Goal: Transaction & Acquisition: Purchase product/service

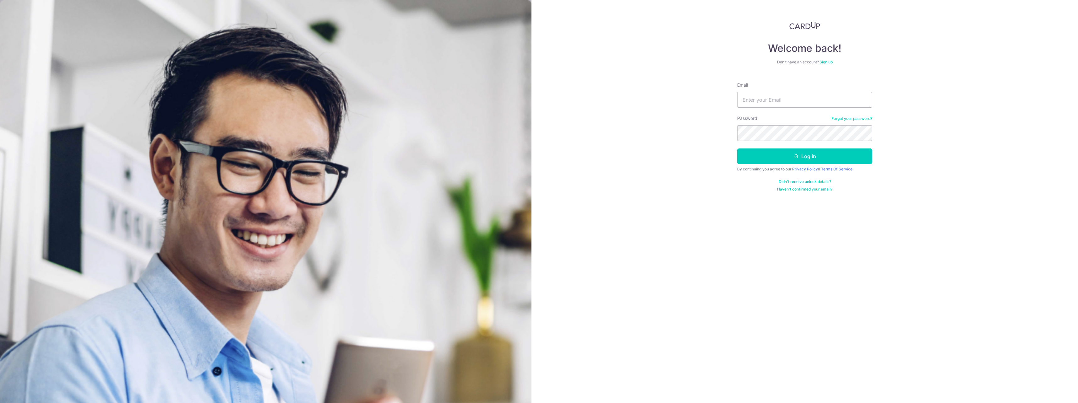
click at [600, 92] on div "Email" at bounding box center [804, 95] width 135 height 26
click at [600, 97] on input "Email" at bounding box center [804, 100] width 135 height 16
type input "[EMAIL_ADDRESS][DOMAIN_NAME]"
click at [600, 152] on button "Log in" at bounding box center [804, 157] width 135 height 16
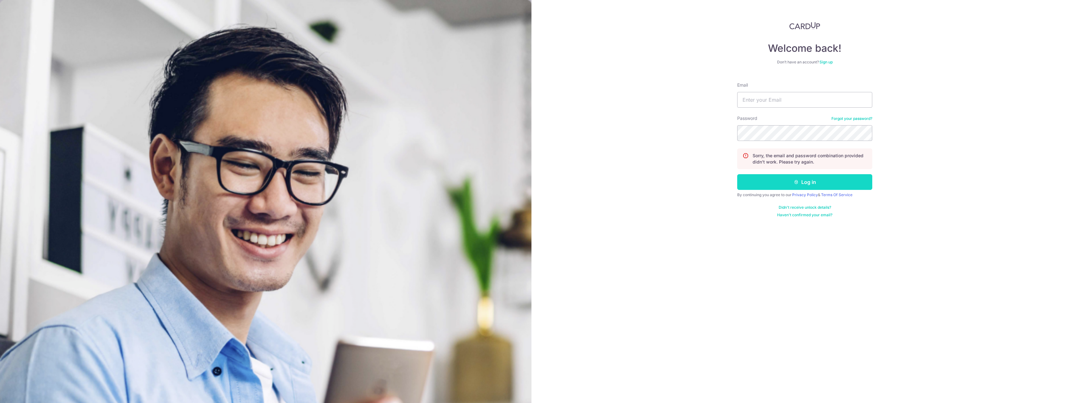
click at [812, 183] on button "Log in" at bounding box center [804, 182] width 135 height 16
click at [782, 94] on input "Email" at bounding box center [804, 100] width 135 height 16
type input "[EMAIL_ADDRESS][DOMAIN_NAME]"
click at [770, 180] on button "Log in" at bounding box center [804, 182] width 135 height 16
click at [773, 103] on input "Email" at bounding box center [804, 100] width 135 height 16
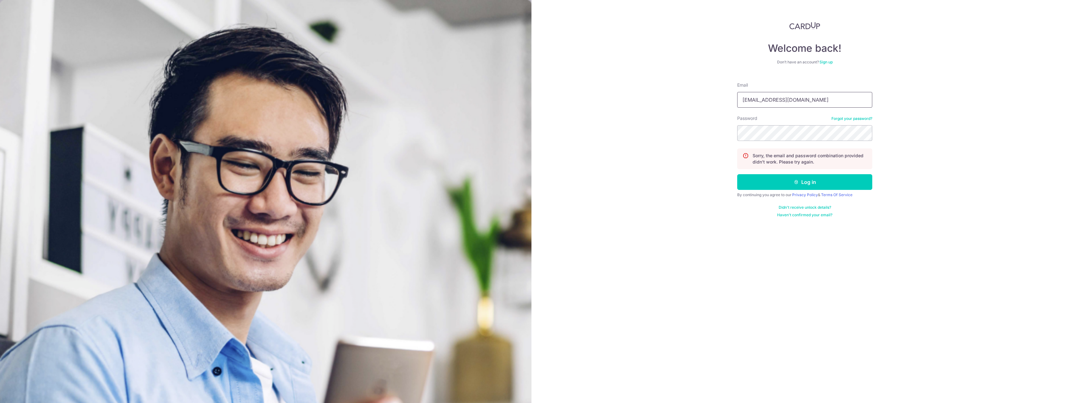
type input "[EMAIL_ADDRESS][DOMAIN_NAME]"
click at [797, 189] on button "Log in" at bounding box center [804, 182] width 135 height 16
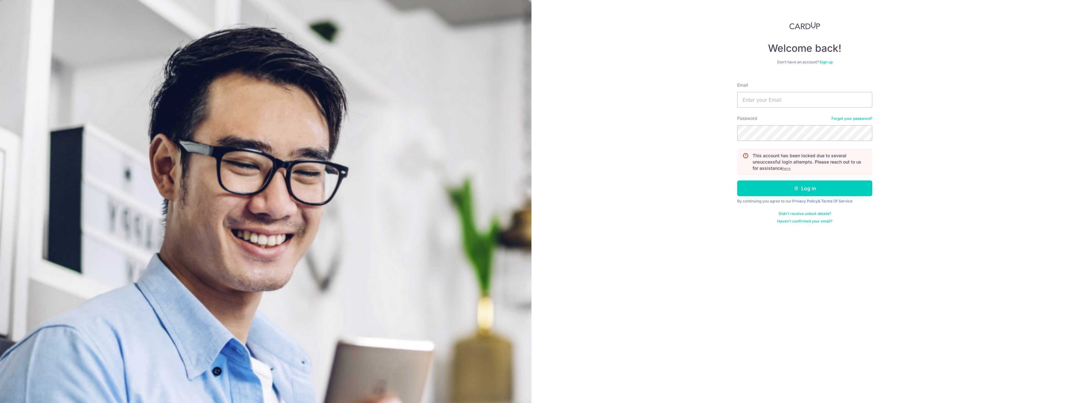
click at [787, 170] on u "here" at bounding box center [787, 168] width 8 height 5
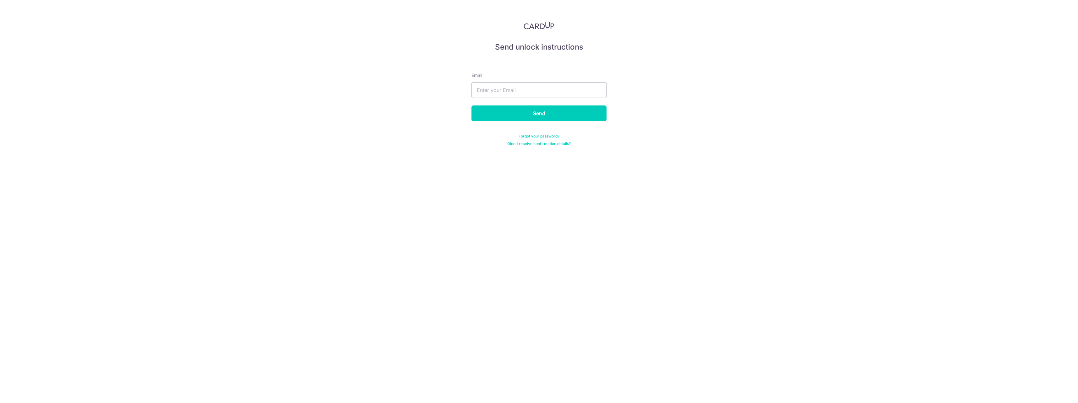
click at [529, 99] on form "Email Send Forgot your password? Didn't receive confirmation details?" at bounding box center [539, 101] width 135 height 89
click at [531, 88] on input "text" at bounding box center [539, 90] width 135 height 16
type input "[EMAIL_ADDRESS][DOMAIN_NAME]"
click at [472, 106] on input "Send" at bounding box center [539, 114] width 135 height 16
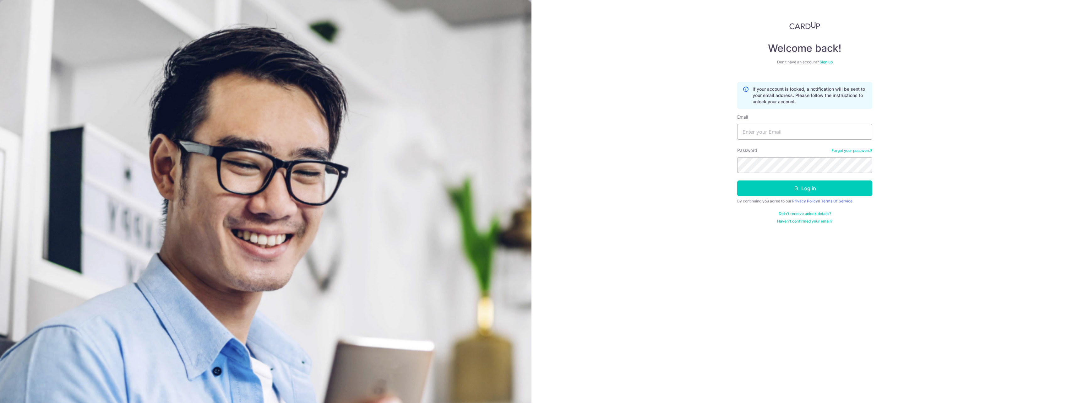
click at [861, 149] on link "Forgot your password?" at bounding box center [852, 150] width 41 height 5
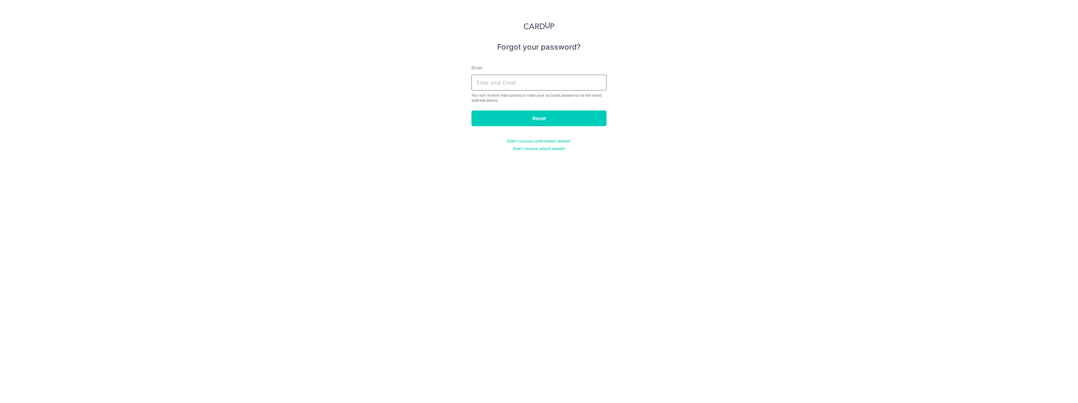
click at [523, 81] on input "text" at bounding box center [539, 83] width 135 height 16
type input "[EMAIL_ADDRESS][DOMAIN_NAME]"
click at [472, 111] on input "Reset" at bounding box center [539, 119] width 135 height 16
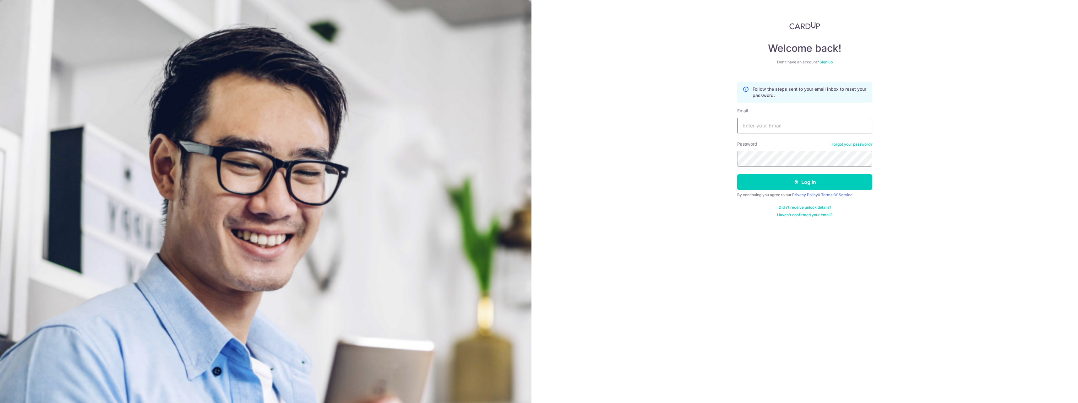
click at [760, 133] on input "Email" at bounding box center [804, 126] width 135 height 16
type input "sephiroth_1986@hotmail.com"
click at [787, 181] on button "Log in" at bounding box center [804, 182] width 135 height 16
click at [786, 106] on input "Email" at bounding box center [804, 100] width 135 height 16
type input "[EMAIL_ADDRESS][DOMAIN_NAME]"
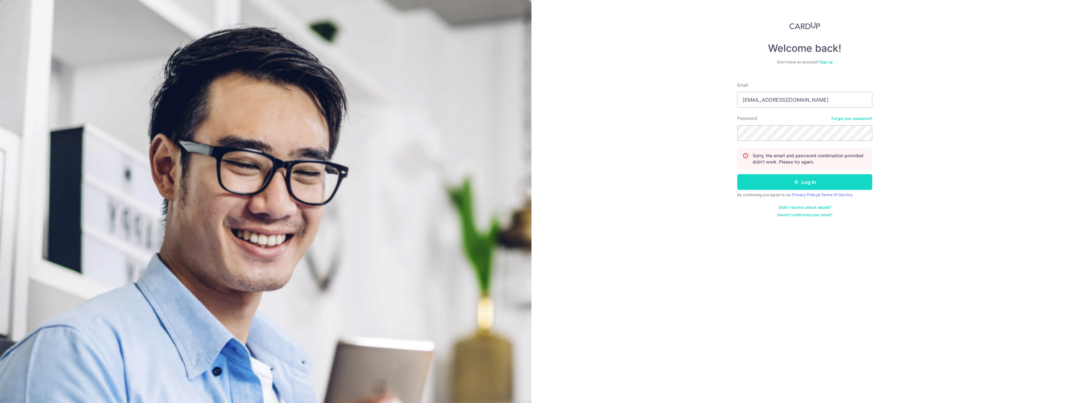
click at [787, 187] on button "Log in" at bounding box center [804, 182] width 135 height 16
click at [773, 101] on input "Email" at bounding box center [804, 100] width 135 height 16
type input "[EMAIL_ADDRESS][DOMAIN_NAME]"
click at [778, 187] on button "Log in" at bounding box center [804, 182] width 135 height 16
click at [782, 104] on input "Email" at bounding box center [804, 100] width 135 height 16
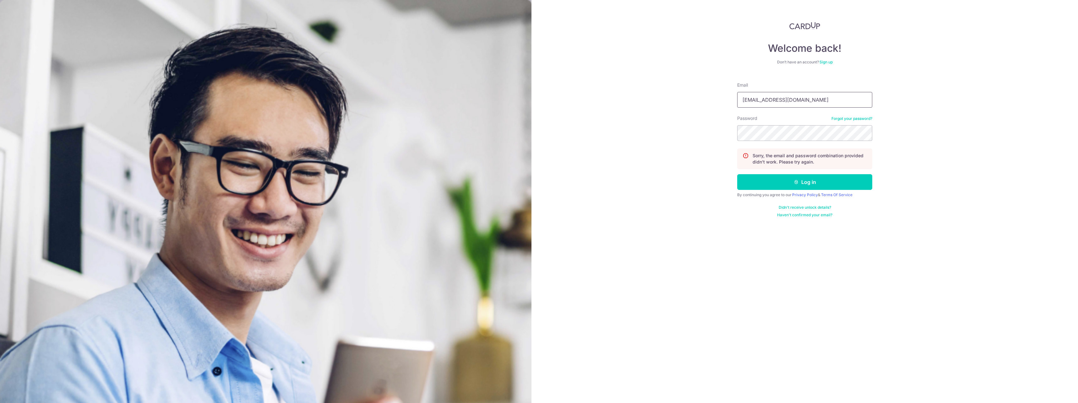
type input "sephiroth_1986@hotmail.com"
click at [789, 183] on button "Log in" at bounding box center [804, 182] width 135 height 16
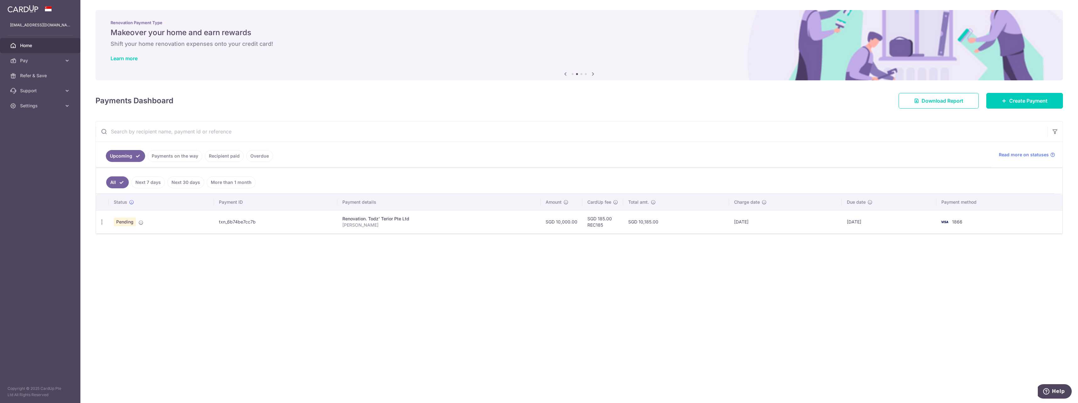
click at [150, 184] on link "Next 7 days" at bounding box center [148, 183] width 34 height 12
click at [113, 184] on link "All" at bounding box center [113, 183] width 14 height 12
click at [178, 183] on link "Next 30 days" at bounding box center [185, 183] width 37 height 12
click at [112, 182] on link "All" at bounding box center [113, 183] width 14 height 12
click at [167, 157] on link "Payments on the way" at bounding box center [175, 156] width 55 height 12
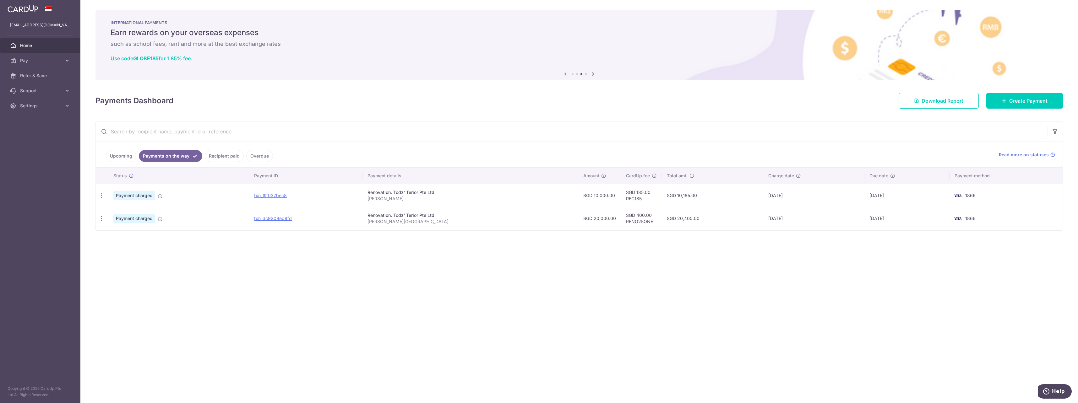
click at [131, 158] on link "Upcoming" at bounding box center [121, 156] width 30 height 12
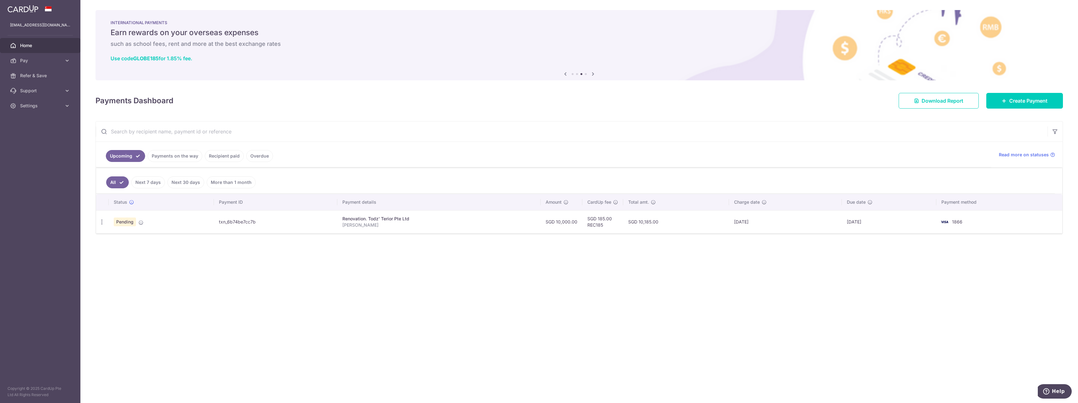
click at [233, 150] on link "Recipient paid" at bounding box center [224, 156] width 39 height 12
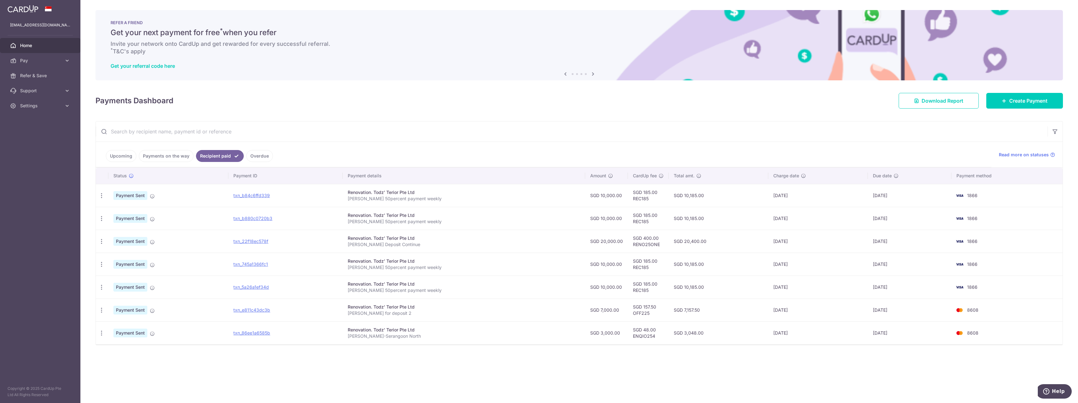
click at [148, 155] on link "Payments on the way" at bounding box center [166, 156] width 55 height 12
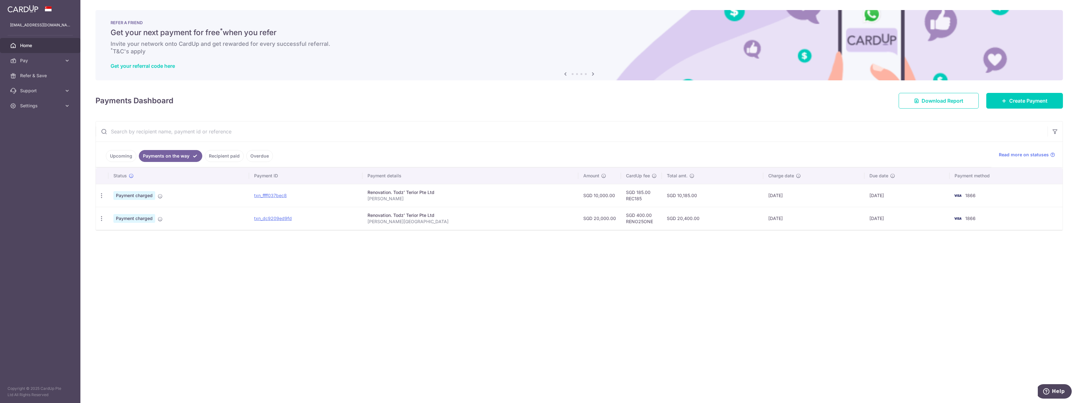
click at [122, 157] on link "Upcoming" at bounding box center [121, 156] width 30 height 12
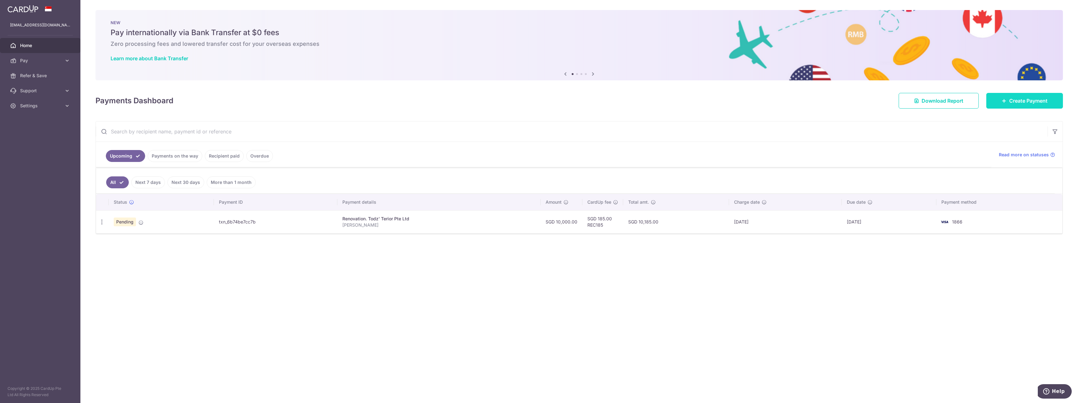
click at [1018, 101] on span "Create Payment" at bounding box center [1029, 101] width 38 height 8
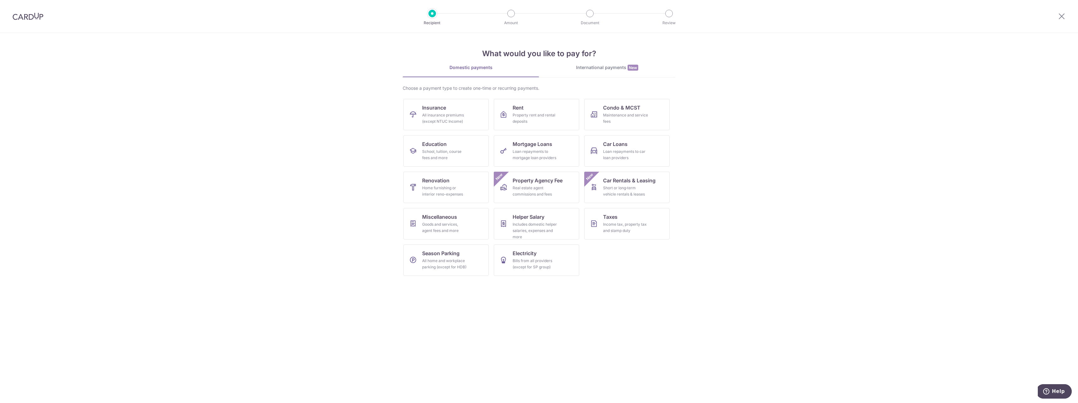
click at [397, 196] on section "What would you like to pay for? Domestic payments International payments New Ch…" at bounding box center [539, 218] width 1078 height 370
click at [466, 182] on link "Renovation Home furnishing or interior reno-expenses" at bounding box center [445, 187] width 85 height 31
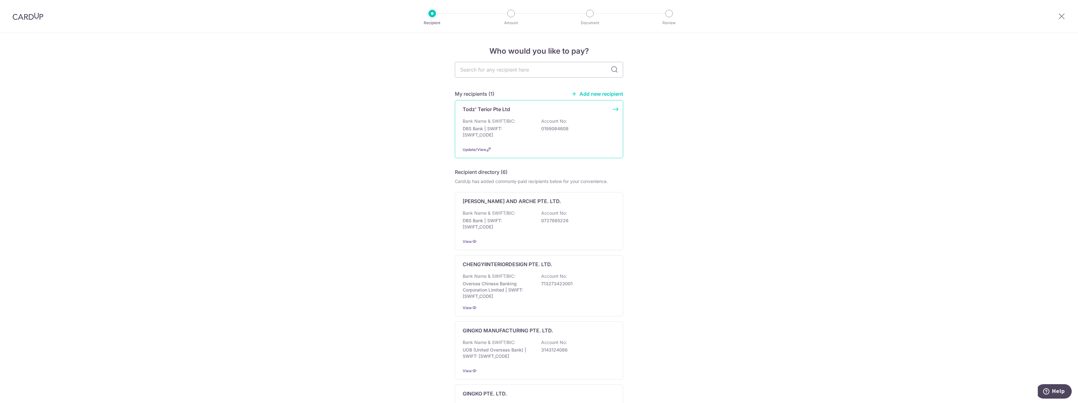
click at [518, 140] on div "Bank Name & SWIFT/BIC: DBS Bank | SWIFT: [SWIFT_CODE] Account No: 0199064608" at bounding box center [539, 129] width 153 height 23
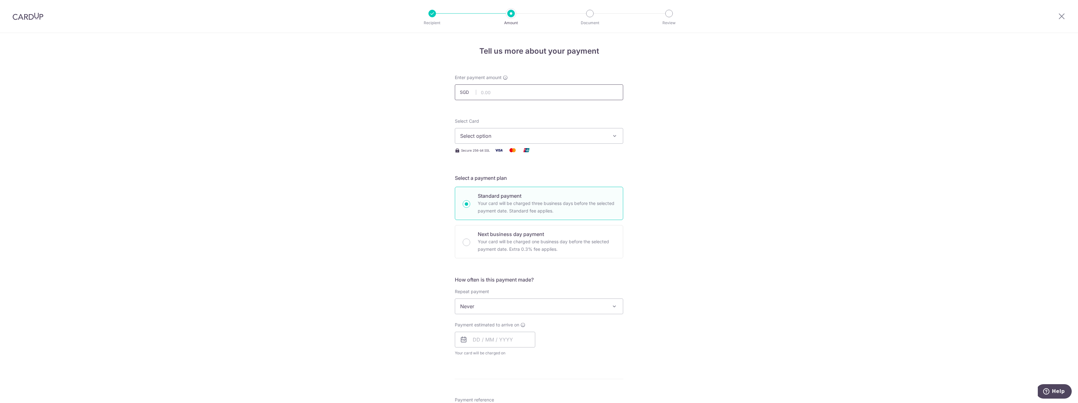
click at [509, 94] on input "text" at bounding box center [539, 93] width 168 height 16
click at [520, 136] on span "Select option" at bounding box center [533, 136] width 146 height 8
click at [496, 209] on span "**** 1866" at bounding box center [486, 211] width 23 height 8
click at [498, 307] on span "Never" at bounding box center [539, 306] width 168 height 15
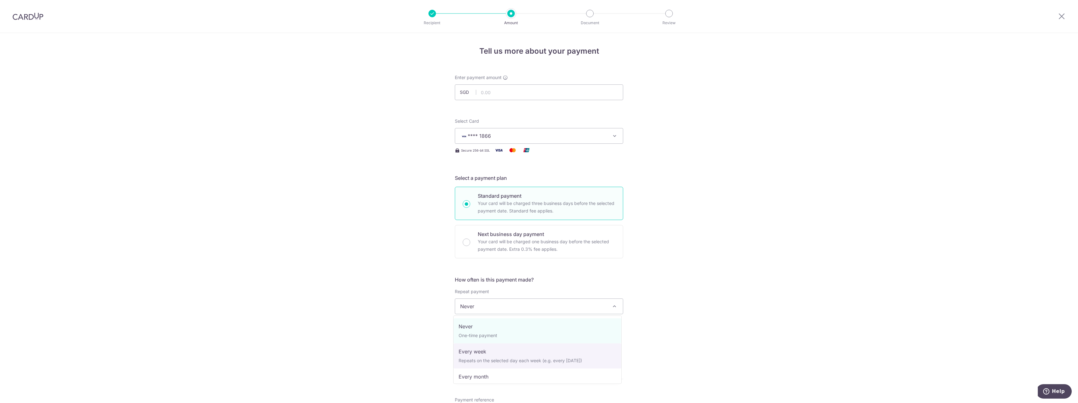
select select "2"
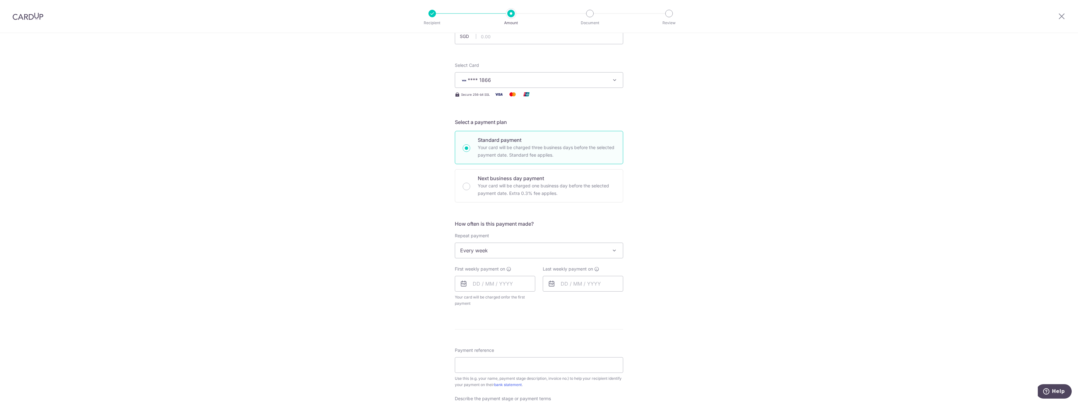
scroll to position [94, 0]
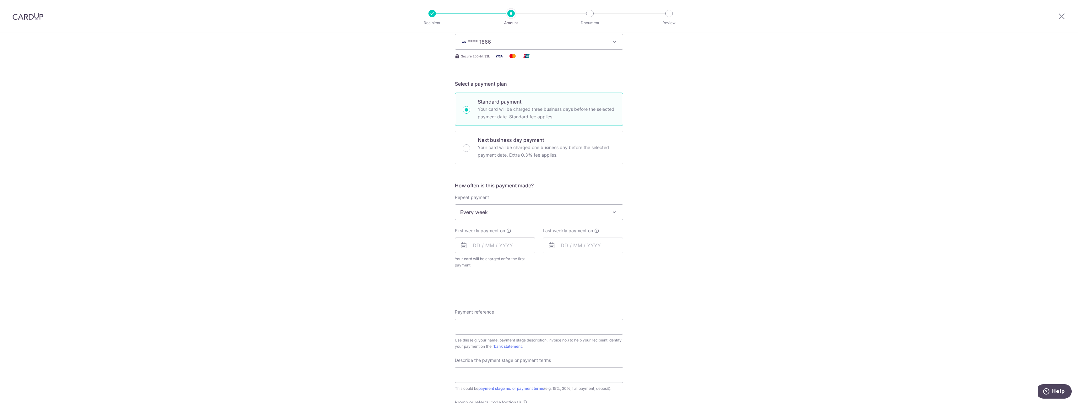
click at [502, 245] on input "text" at bounding box center [495, 246] width 80 height 16
click at [541, 265] on link "Next" at bounding box center [544, 263] width 8 height 8
click at [541, 290] on link "1" at bounding box center [543, 290] width 10 height 10
type input "[DATE]"
click at [570, 250] on input "text" at bounding box center [583, 246] width 80 height 16
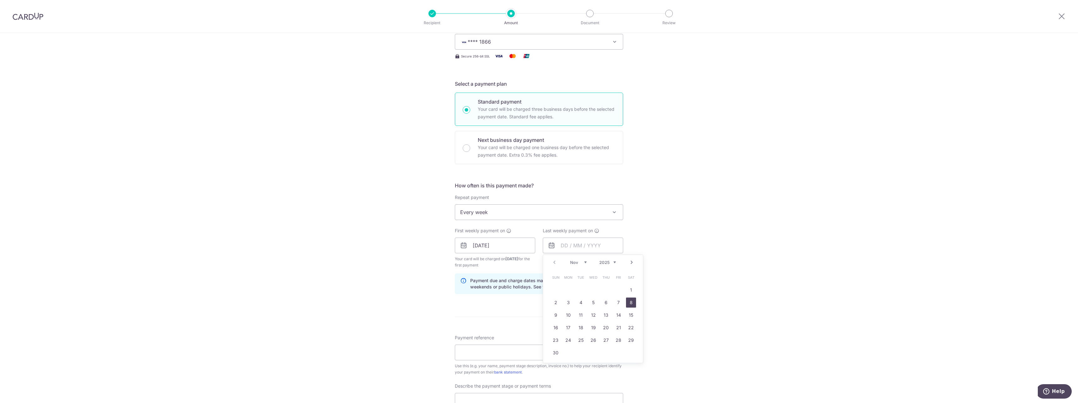
click at [628, 302] on link "8" at bounding box center [631, 303] width 10 height 10
type input "[DATE]"
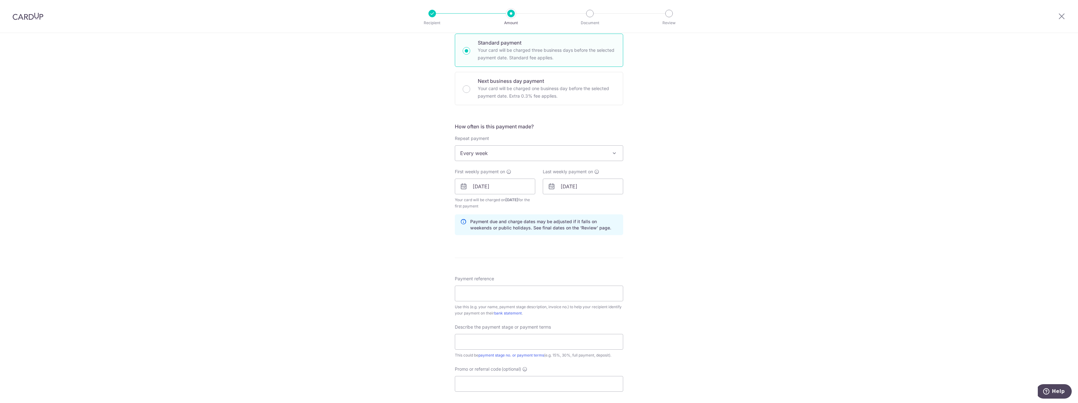
scroll to position [189, 0]
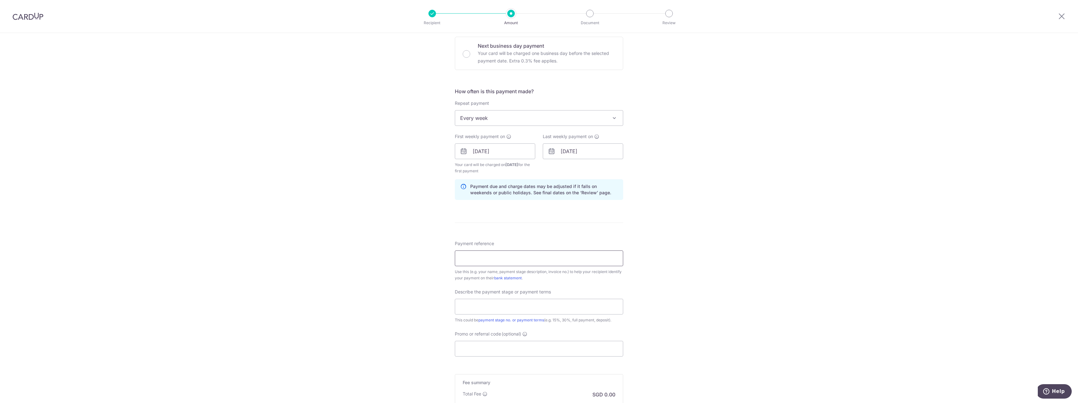
click at [513, 266] on input "Payment reference" at bounding box center [539, 259] width 168 height 16
type input "Final Deposit"
drag, startPoint x: 474, startPoint y: 258, endPoint x: 363, endPoint y: 249, distance: 111.9
click at [365, 249] on div "Tell us more about your payment Enter payment amount SGD Select Card **** 1866 …" at bounding box center [539, 165] width 1078 height 643
click at [476, 309] on input "text" at bounding box center [539, 307] width 168 height 16
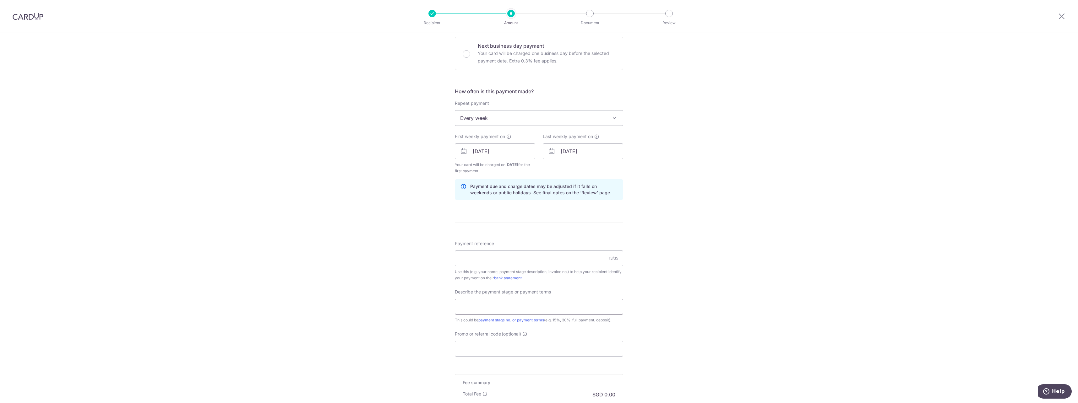
paste input "Final Deposit"
type input "Final Deposit"
click at [494, 260] on input "Payment reference" at bounding box center [539, 259] width 168 height 16
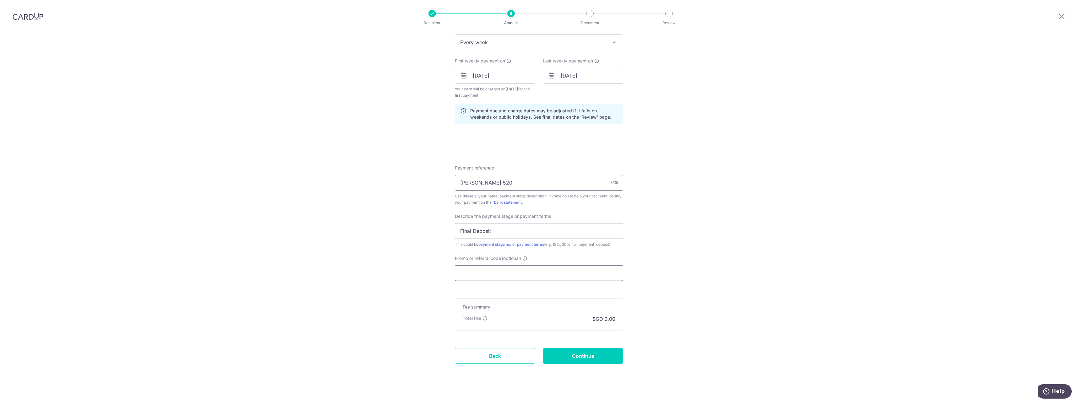
scroll to position [272, 0]
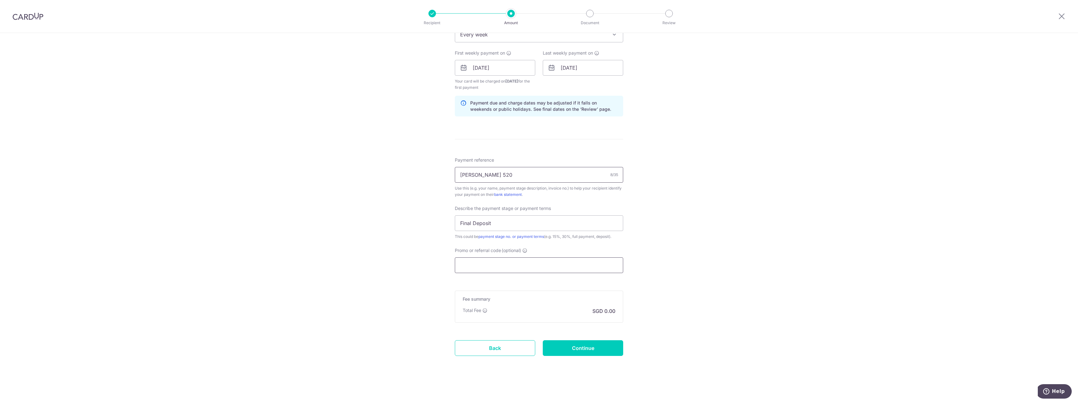
type input "[PERSON_NAME] 520"
click at [500, 267] on input "Promo or referral code (optional)" at bounding box center [539, 266] width 168 height 16
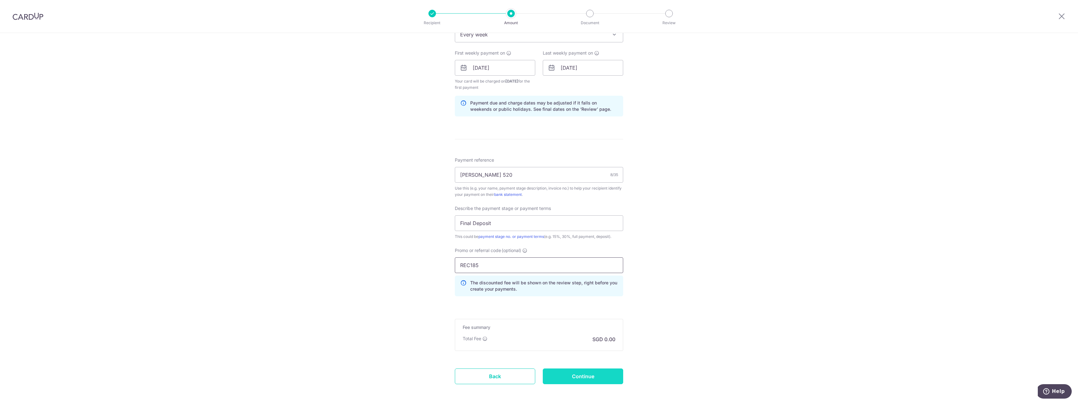
type input "REC185"
click at [577, 376] on input "Continue" at bounding box center [583, 377] width 80 height 16
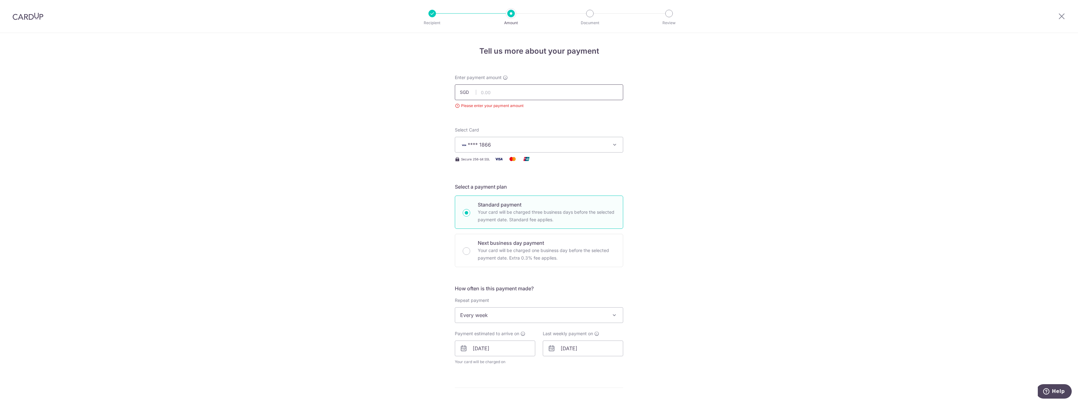
click at [531, 90] on input "text" at bounding box center [539, 93] width 168 height 16
click at [742, 227] on div "Tell us more about your payment Enter payment amount SGD 9000 Please enter your…" at bounding box center [539, 357] width 1078 height 648
type input "9,000.00"
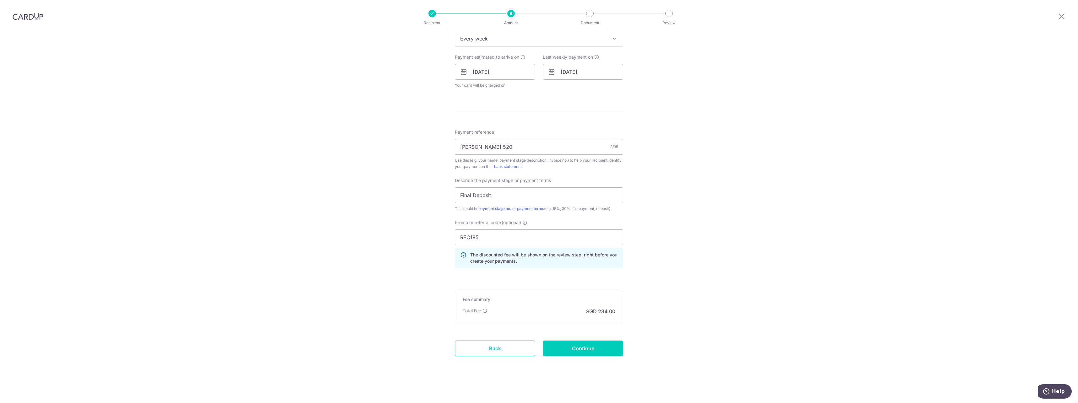
scroll to position [277, 0]
click at [553, 351] on input "Continue" at bounding box center [583, 349] width 80 height 16
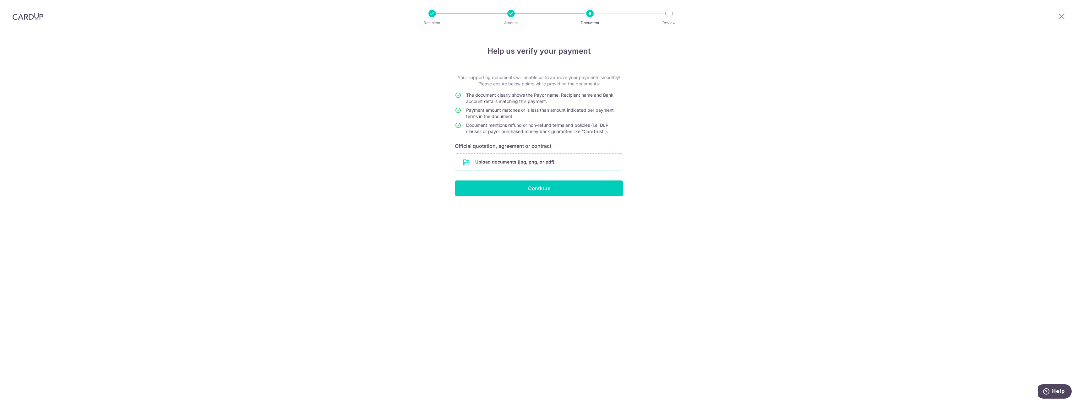
click at [515, 165] on input "file" at bounding box center [539, 162] width 168 height 16
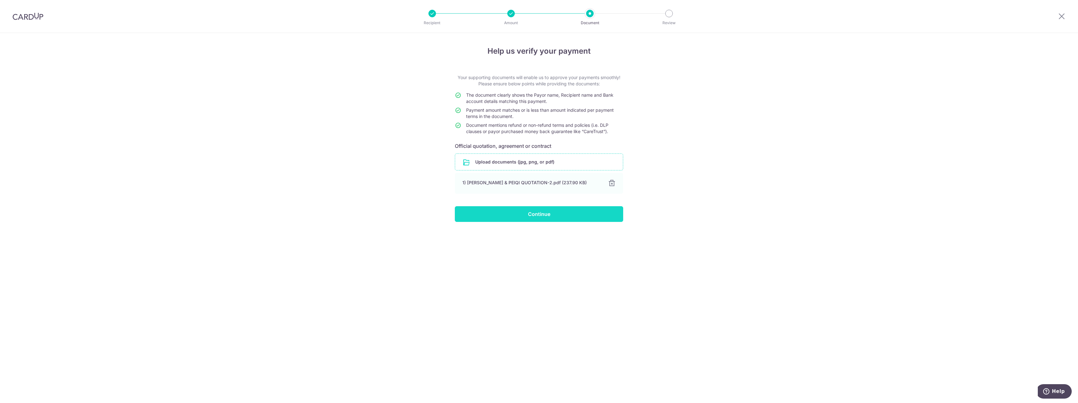
click at [529, 212] on input "Continue" at bounding box center [539, 214] width 168 height 16
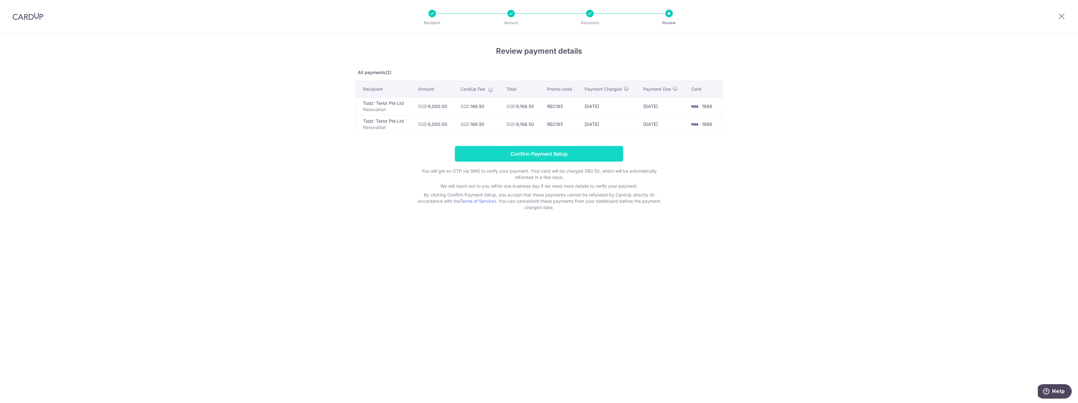
click at [504, 159] on input "Confirm Payment Setup" at bounding box center [539, 154] width 168 height 16
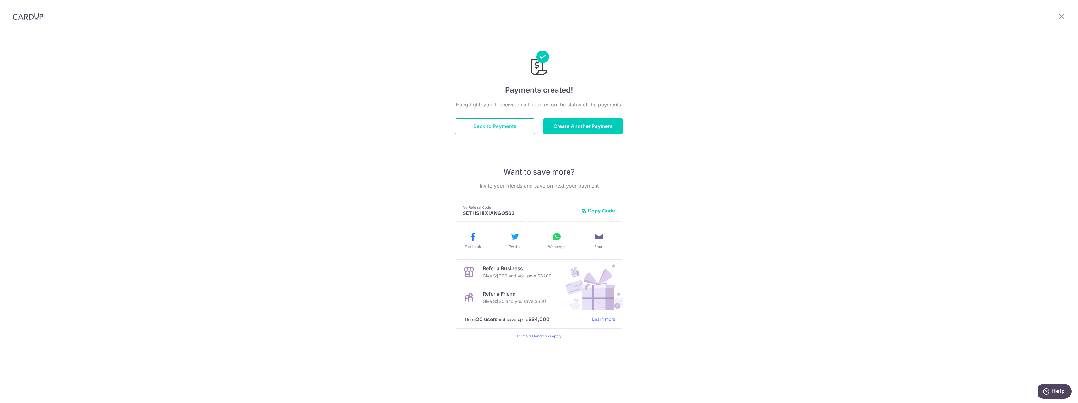
click at [495, 132] on button "Back to Payments" at bounding box center [495, 126] width 80 height 16
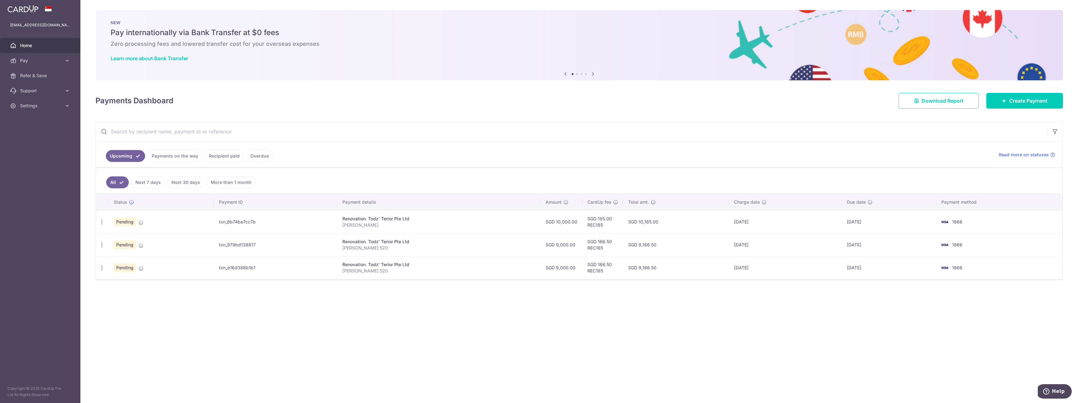
click at [182, 161] on link "Payments on the way" at bounding box center [175, 156] width 55 height 12
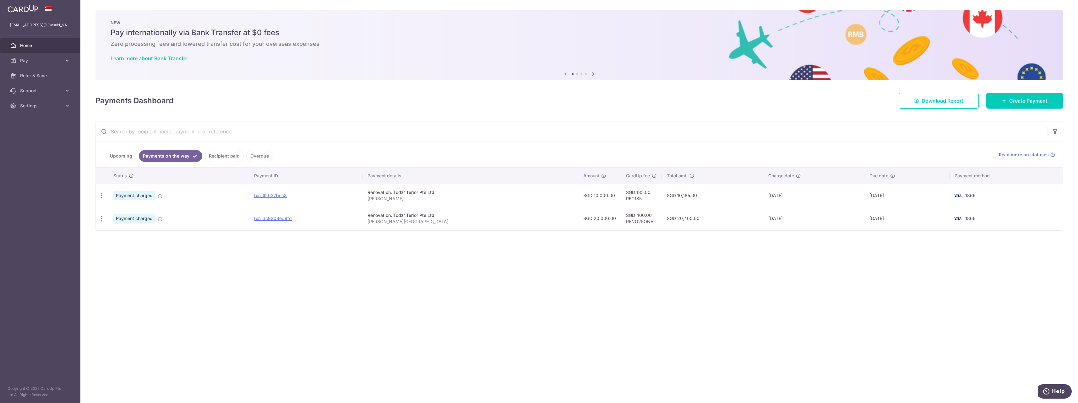
click at [122, 153] on link "Upcoming" at bounding box center [121, 156] width 30 height 12
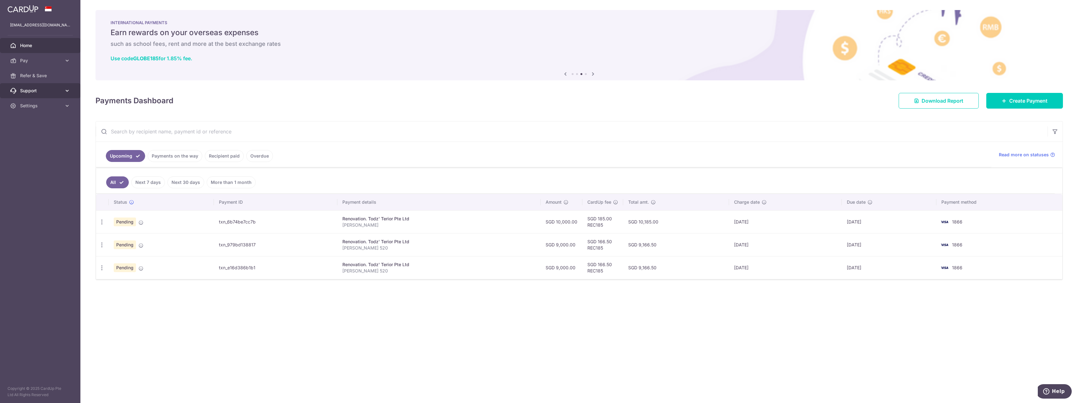
click at [37, 93] on span "Support" at bounding box center [40, 91] width 41 height 6
click at [973, 100] on link "Download Report" at bounding box center [939, 101] width 80 height 16
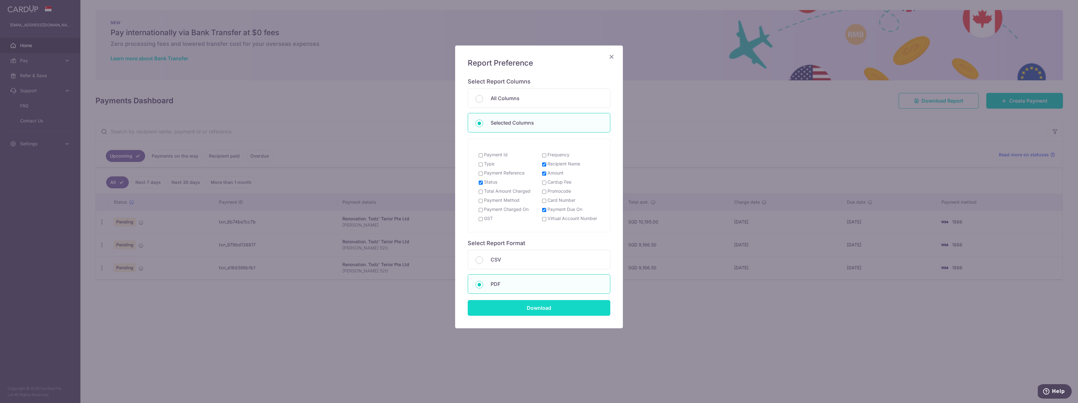
click at [539, 310] on input "Download" at bounding box center [539, 308] width 143 height 16
